Goal: Transaction & Acquisition: Purchase product/service

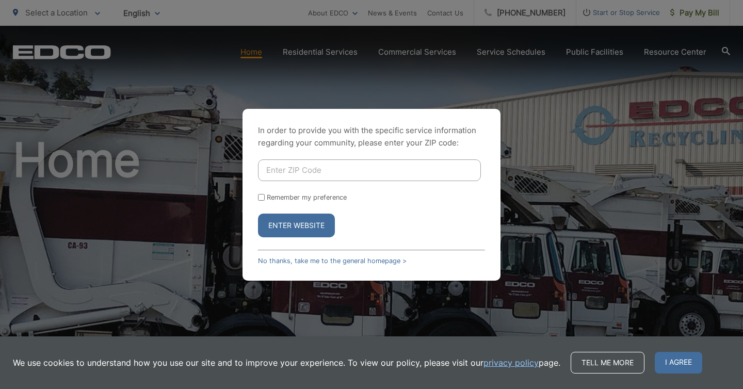
click at [308, 159] on input "Enter ZIP Code" at bounding box center [369, 170] width 223 height 22
click at [310, 167] on input "Enter ZIP Code" at bounding box center [369, 170] width 223 height 22
type input "90755"
click at [258, 214] on button "Enter Website" at bounding box center [296, 226] width 77 height 24
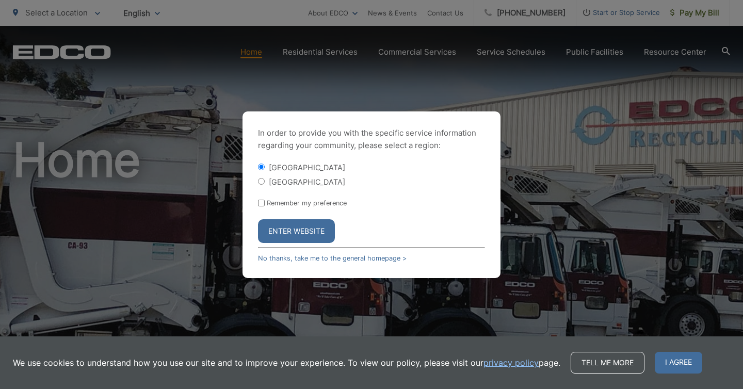
click at [278, 184] on label "[GEOGRAPHIC_DATA]" at bounding box center [307, 181] width 76 height 9
click at [265, 184] on input "[GEOGRAPHIC_DATA]" at bounding box center [261, 181] width 7 height 7
radio input "true"
click at [283, 232] on button "Enter Website" at bounding box center [296, 231] width 77 height 24
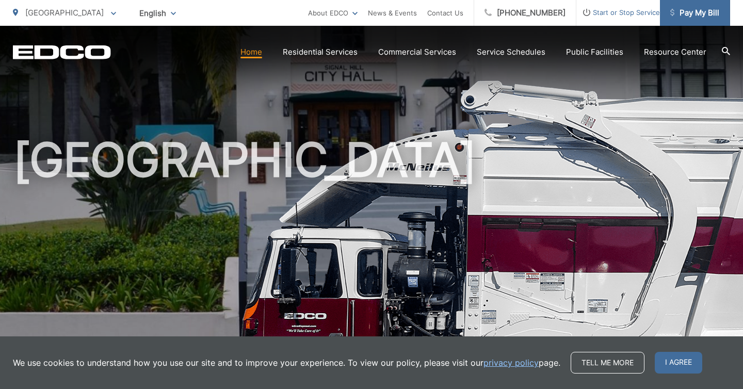
click at [683, 11] on span "Pay My Bill" at bounding box center [694, 13] width 49 height 12
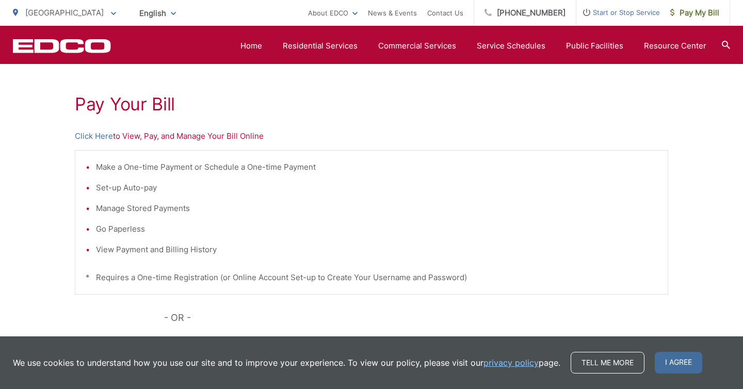
scroll to position [176, 0]
click at [105, 135] on link "Click Here" at bounding box center [94, 134] width 38 height 12
